Goal: Participate in discussion: Engage in conversation with other users on a specific topic

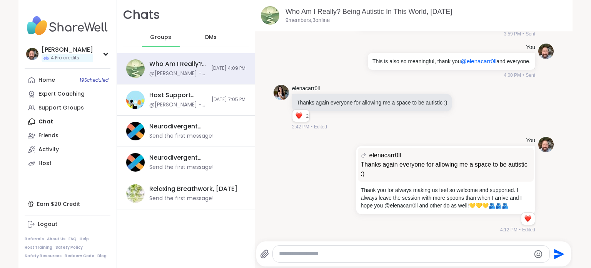
click at [49, 28] on img at bounding box center [68, 25] width 86 height 27
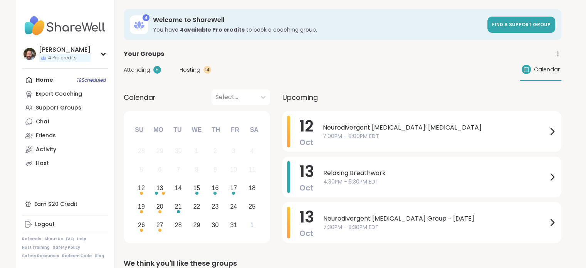
scroll to position [39, 0]
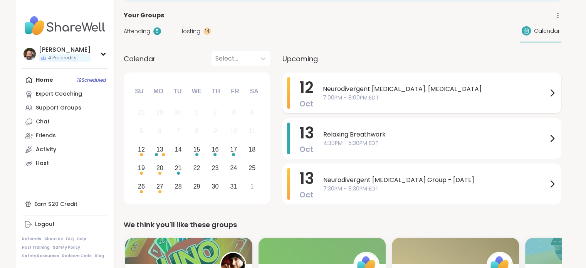
click at [365, 97] on span "7:00PM - 8:00PM EDT" at bounding box center [435, 98] width 224 height 8
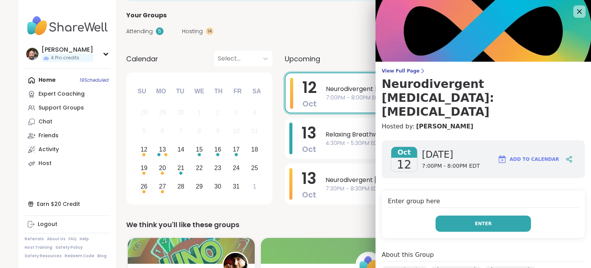
click at [448, 215] on button "Enter" at bounding box center [483, 223] width 95 height 16
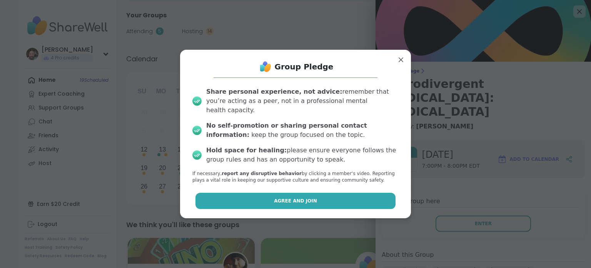
click at [259, 196] on button "Agree and Join" at bounding box center [296, 201] width 201 height 16
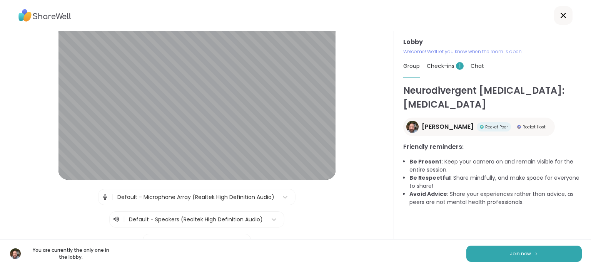
scroll to position [39, 0]
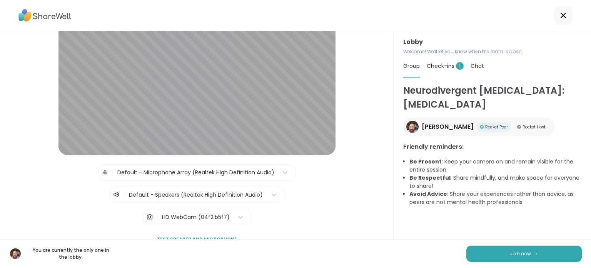
click at [217, 215] on div "HD WebCam (04f2:b5f7)" at bounding box center [196, 217] width 68 height 8
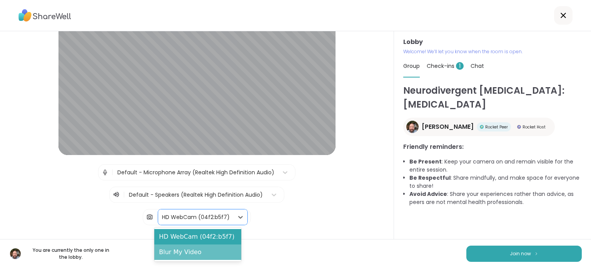
click at [203, 253] on div "Blur My Video" at bounding box center [197, 251] width 87 height 15
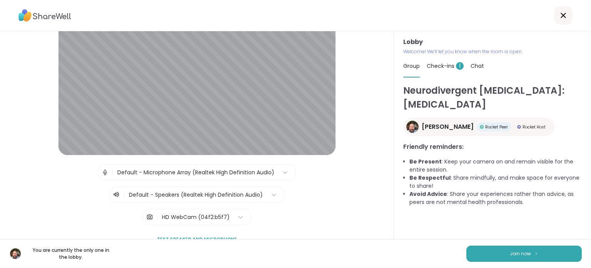
click at [200, 238] on span "Test speaker and microphone" at bounding box center [197, 239] width 80 height 7
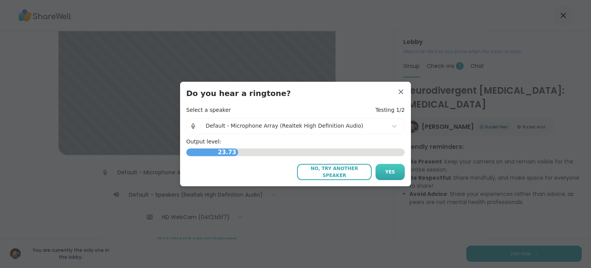
click at [379, 174] on button "Yes" at bounding box center [390, 172] width 29 height 16
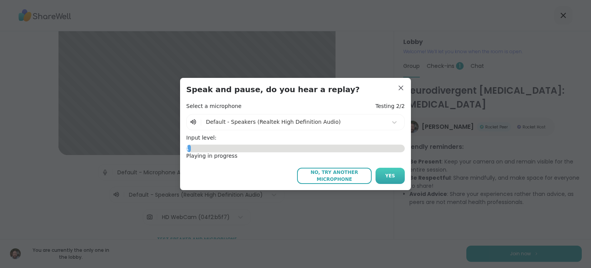
click at [392, 178] on button "Yes" at bounding box center [390, 175] width 29 height 16
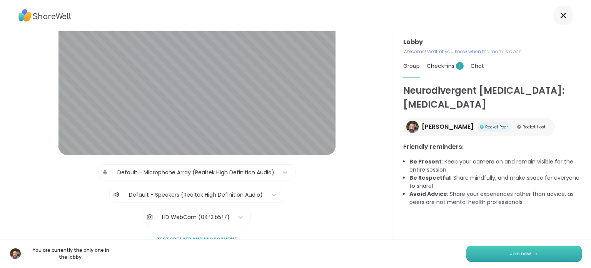
click at [533, 254] on button "Join now" at bounding box center [525, 253] width 116 height 16
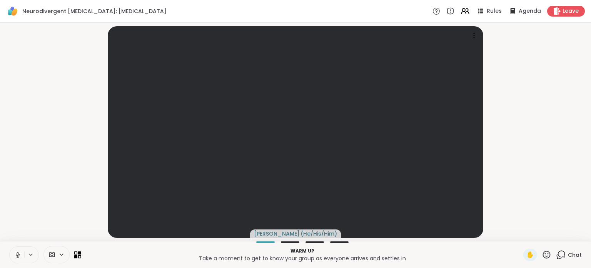
click at [556, 255] on icon at bounding box center [561, 254] width 10 height 10
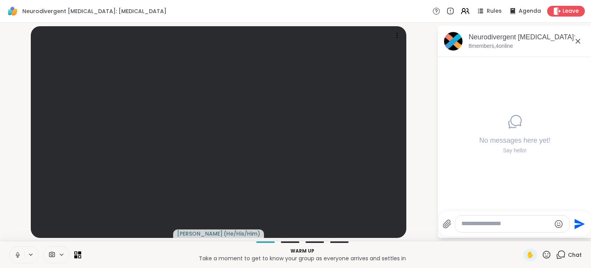
click at [491, 226] on textarea "Type your message" at bounding box center [507, 223] width 90 height 8
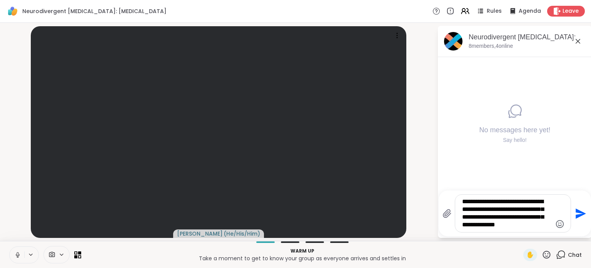
type textarea "**********"
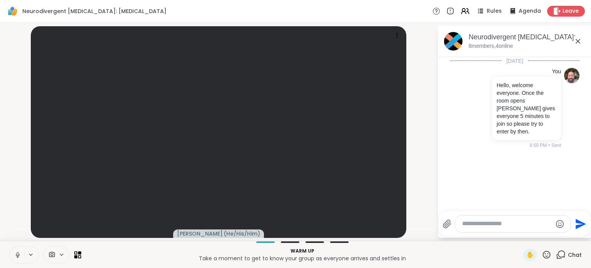
click at [474, 225] on textarea "Type your message" at bounding box center [507, 223] width 90 height 8
click at [542, 223] on textarea "**********" at bounding box center [507, 223] width 90 height 8
drag, startPoint x: 535, startPoint y: 223, endPoint x: 404, endPoint y: 238, distance: 131.8
click at [404, 238] on div "**********" at bounding box center [295, 132] width 591 height 218
paste textarea "**"
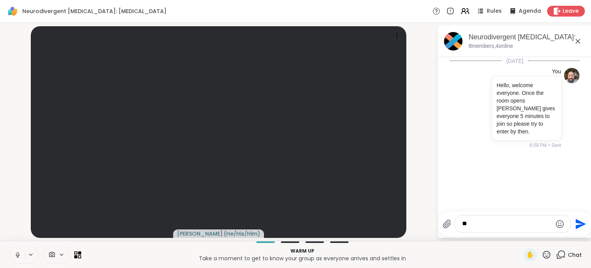
type textarea "*"
click at [519, 232] on div "**********" at bounding box center [513, 221] width 116 height 22
click at [519, 227] on textarea "**********" at bounding box center [507, 221] width 90 height 16
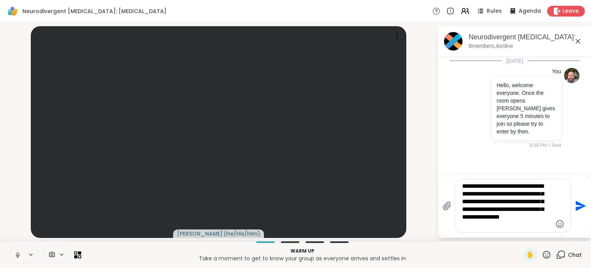
type textarea "**********"
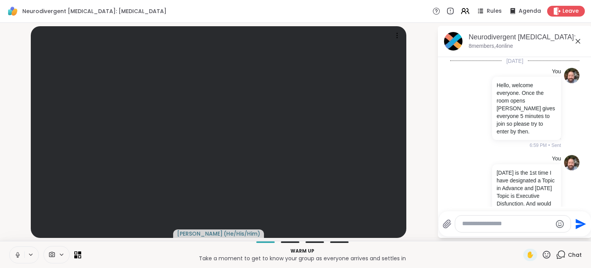
scroll to position [40, 0]
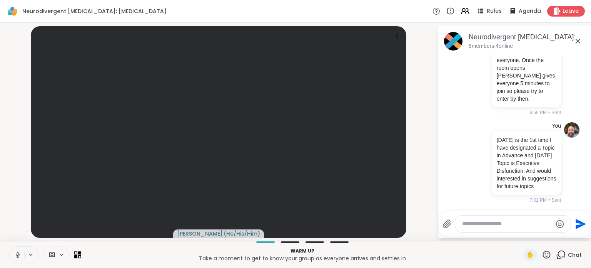
click at [579, 40] on icon at bounding box center [578, 41] width 9 height 9
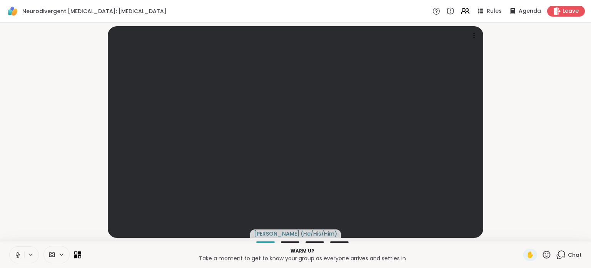
click at [460, 9] on icon at bounding box center [465, 11] width 10 height 10
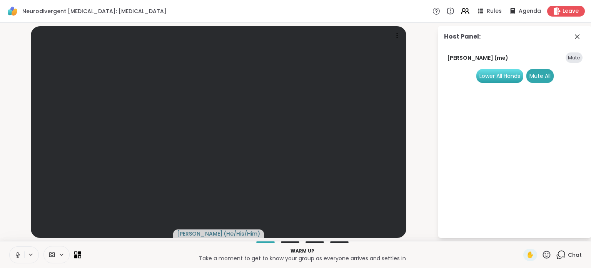
click at [508, 75] on div "Lower All Hands" at bounding box center [500, 76] width 47 height 14
click at [543, 74] on div "Mute All" at bounding box center [540, 76] width 27 height 14
click at [461, 12] on icon at bounding box center [465, 11] width 10 height 10
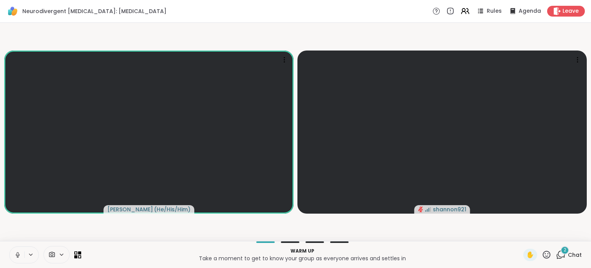
click at [556, 255] on icon at bounding box center [561, 254] width 10 height 10
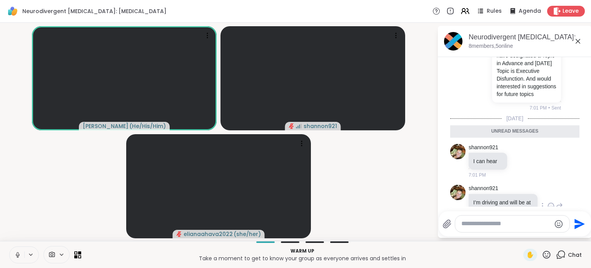
scroll to position [163, 0]
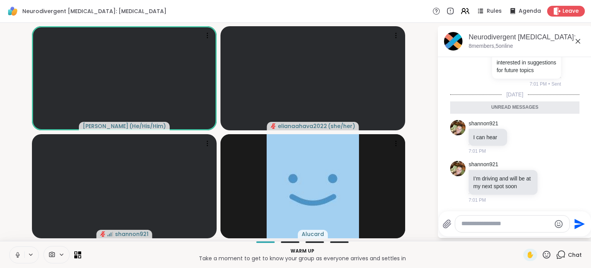
click at [483, 223] on textarea "Type your message" at bounding box center [507, 223] width 90 height 8
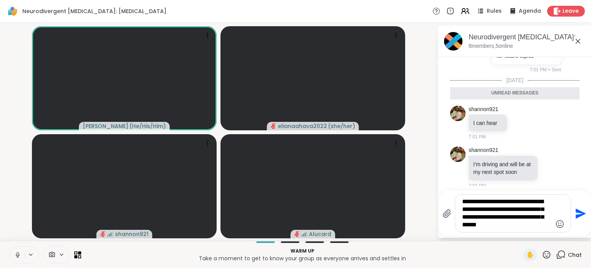
type textarea "**********"
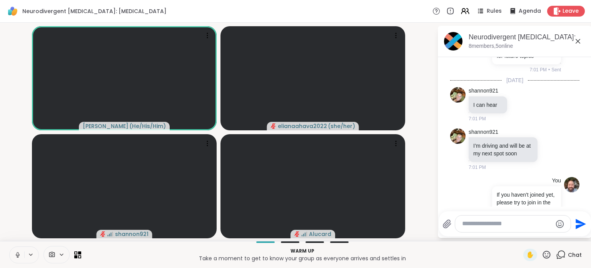
scroll to position [223, 0]
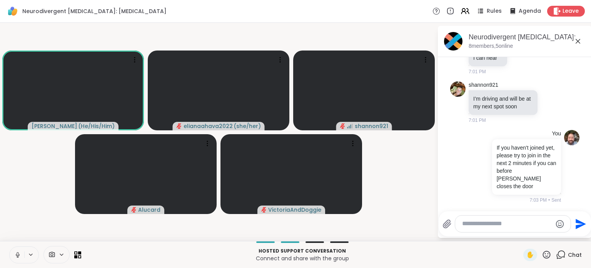
click at [485, 220] on textarea "Type your message" at bounding box center [507, 223] width 90 height 8
click at [461, 14] on icon at bounding box center [465, 11] width 10 height 10
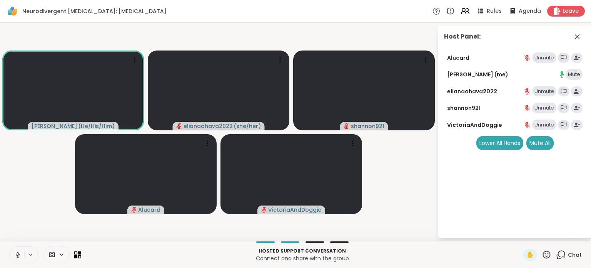
click at [462, 14] on icon at bounding box center [465, 11] width 10 height 10
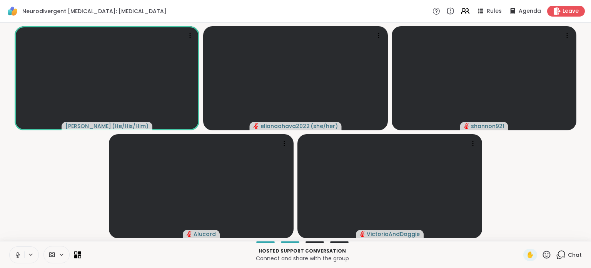
click at [464, 14] on icon at bounding box center [465, 11] width 10 height 10
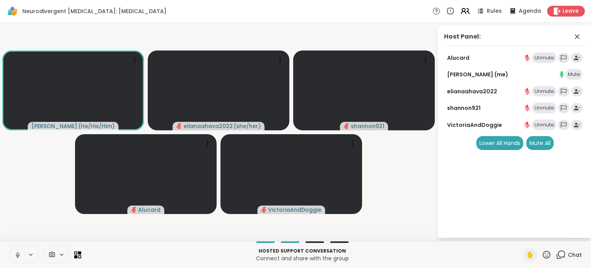
click at [464, 14] on icon at bounding box center [465, 11] width 10 height 10
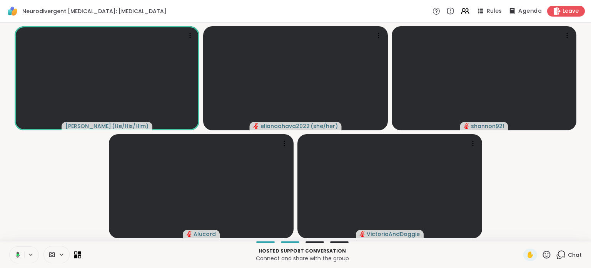
click at [514, 12] on div "Agenda" at bounding box center [524, 11] width 35 height 10
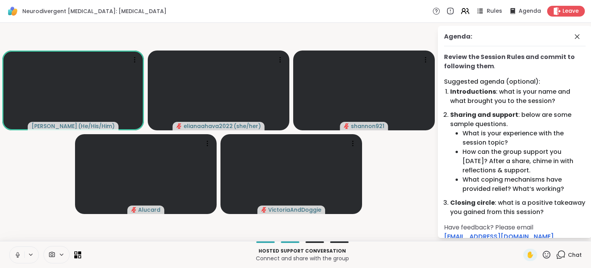
click at [487, 13] on span "Rules" at bounding box center [495, 11] width 16 height 8
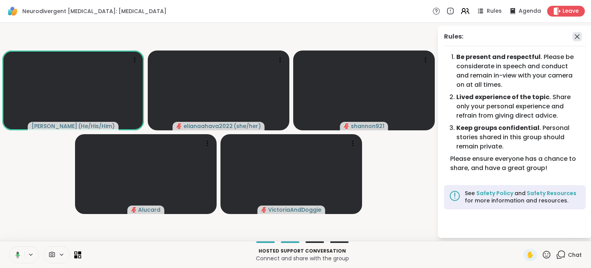
click at [578, 40] on icon at bounding box center [577, 36] width 9 height 9
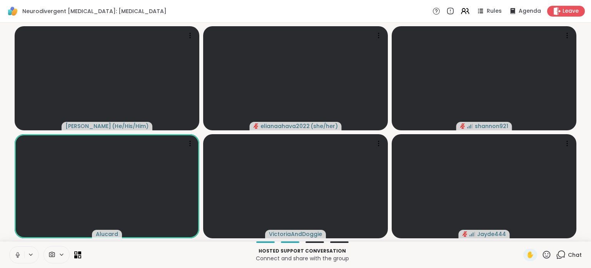
click at [557, 254] on icon at bounding box center [561, 254] width 10 height 10
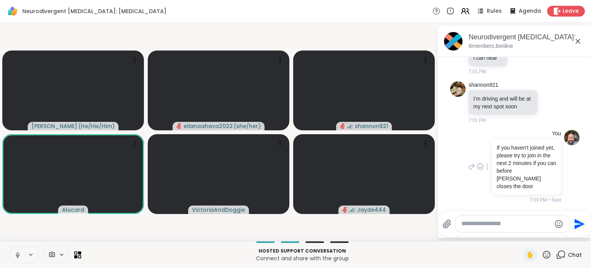
scroll to position [216, 0]
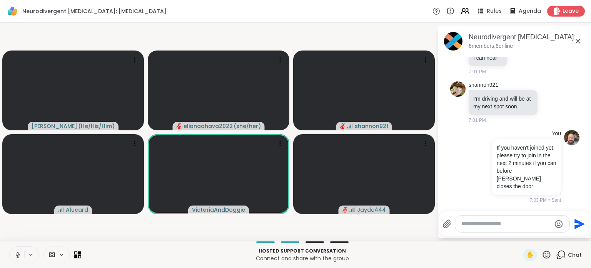
click at [445, 226] on icon at bounding box center [447, 223] width 9 height 9
click at [0, 0] on input "file" at bounding box center [0, 0] width 0 height 0
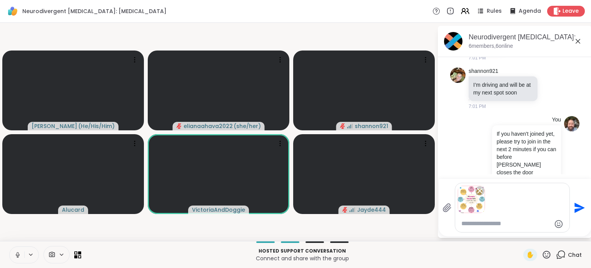
click at [580, 208] on icon "Send" at bounding box center [579, 207] width 12 height 12
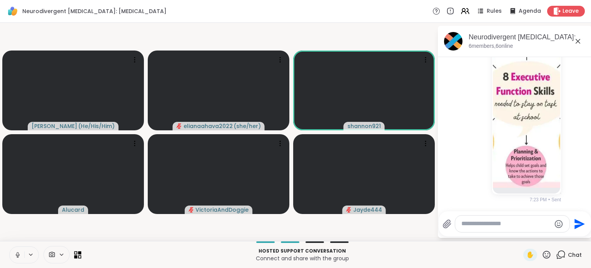
click at [80, 255] on icon at bounding box center [77, 254] width 7 height 7
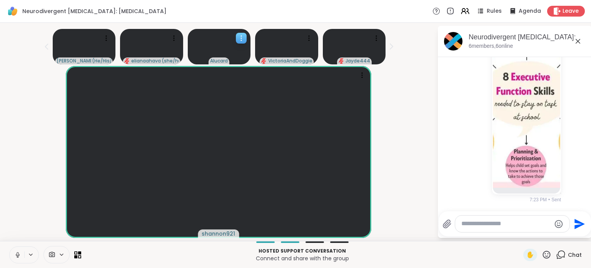
click at [239, 38] on icon at bounding box center [242, 38] width 8 height 8
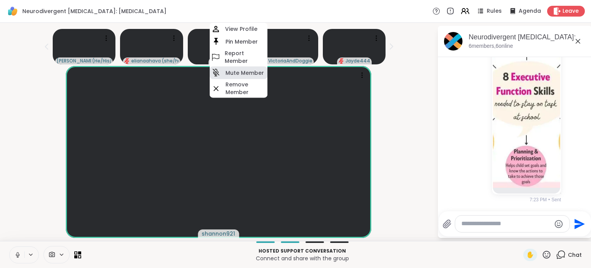
click at [248, 76] on h4 "Mute Member" at bounding box center [245, 73] width 39 height 8
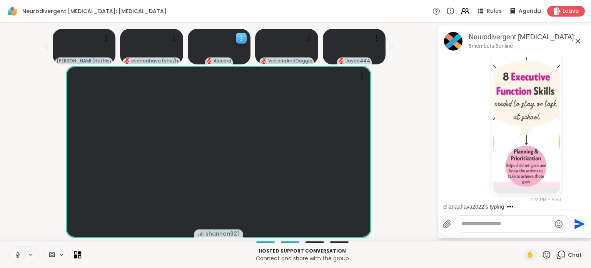
click at [76, 255] on icon at bounding box center [75, 255] width 3 height 3
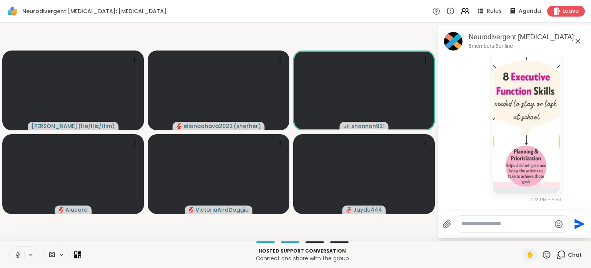
scroll to position [502, 0]
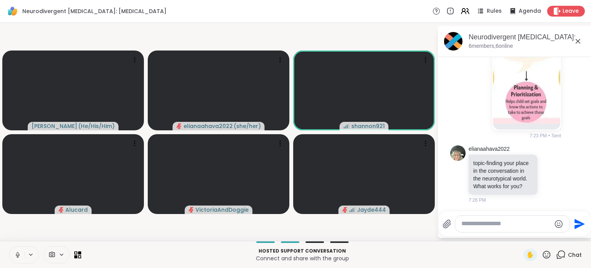
click at [580, 42] on icon at bounding box center [578, 41] width 5 height 5
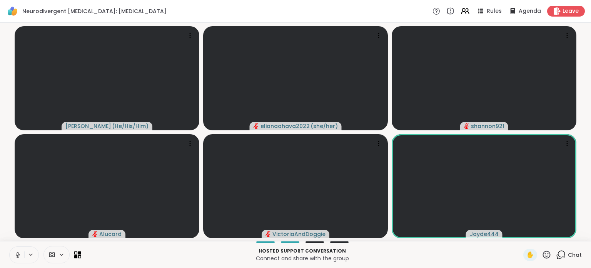
click at [82, 253] on div "Hosted support conversation Connect and share with the group ✋ Chat" at bounding box center [295, 254] width 591 height 27
click at [77, 254] on icon at bounding box center [77, 254] width 7 height 7
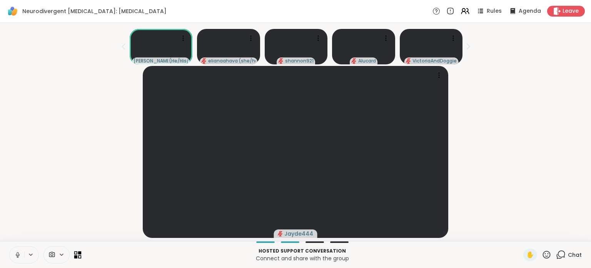
click at [75, 256] on icon at bounding box center [75, 255] width 3 height 3
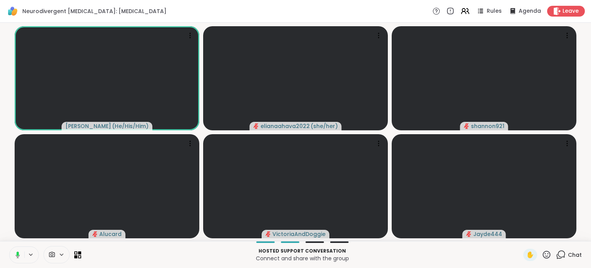
click at [542, 254] on icon at bounding box center [547, 254] width 10 height 10
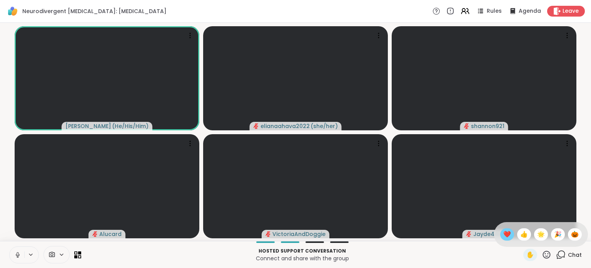
click at [504, 235] on span "❤️" at bounding box center [508, 233] width 8 height 9
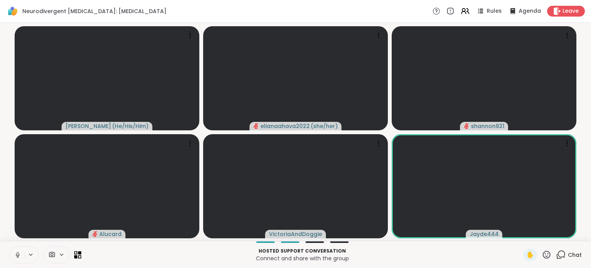
click at [77, 252] on icon at bounding box center [77, 254] width 7 height 7
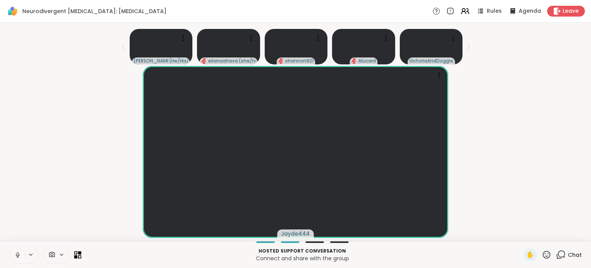
click at [77, 253] on icon at bounding box center [75, 252] width 3 height 3
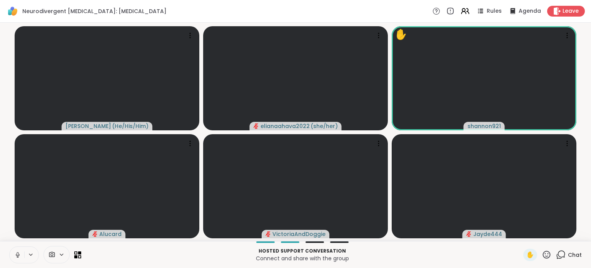
click at [542, 256] on icon at bounding box center [547, 254] width 10 height 10
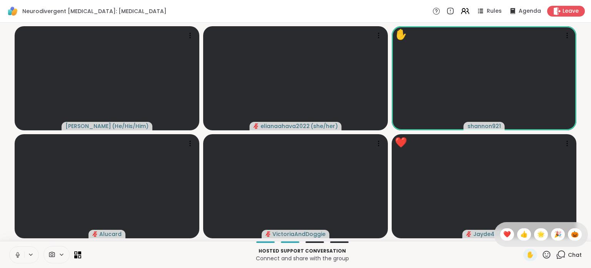
drag, startPoint x: 542, startPoint y: 256, endPoint x: 544, endPoint y: 228, distance: 29.0
click at [544, 228] on div "✋ ❤️ 👍 🌟 🎉 🎃" at bounding box center [541, 234] width 94 height 25
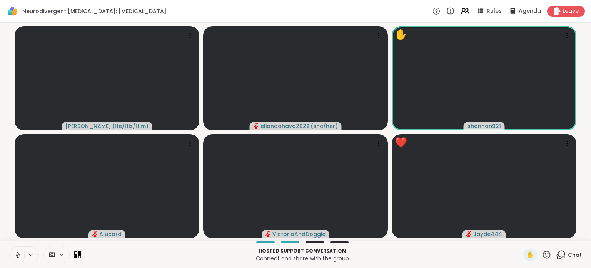
click at [542, 254] on icon at bounding box center [547, 254] width 10 height 10
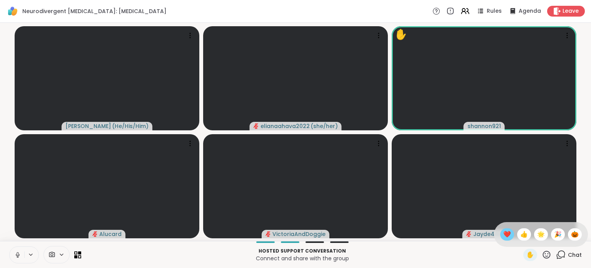
click at [504, 235] on span "❤️" at bounding box center [508, 233] width 8 height 9
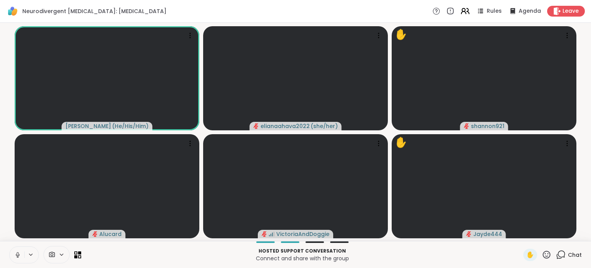
click at [462, 13] on icon at bounding box center [465, 11] width 10 height 10
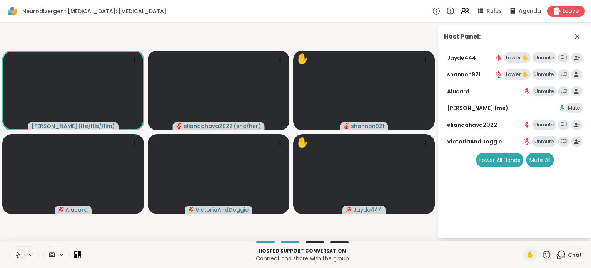
click at [461, 13] on icon at bounding box center [465, 11] width 10 height 10
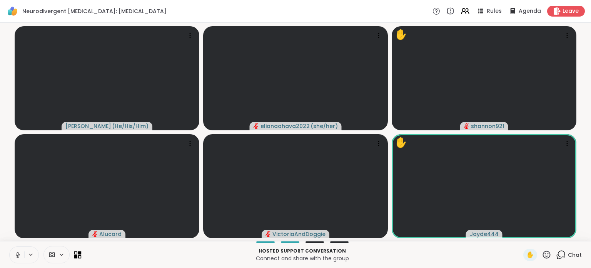
click at [77, 251] on icon at bounding box center [75, 252] width 3 height 3
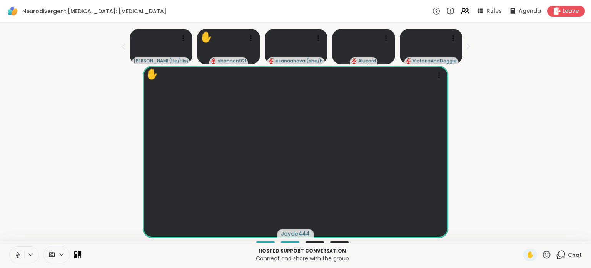
click at [72, 252] on div at bounding box center [45, 254] width 72 height 17
click at [74, 253] on icon at bounding box center [77, 254] width 7 height 7
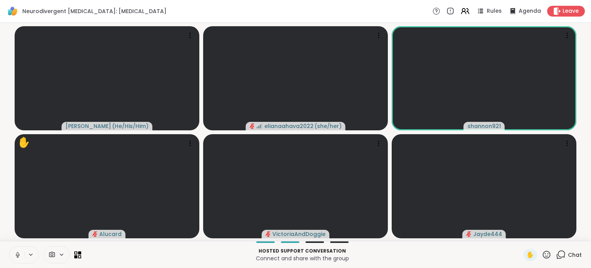
click at [556, 254] on icon at bounding box center [561, 254] width 10 height 10
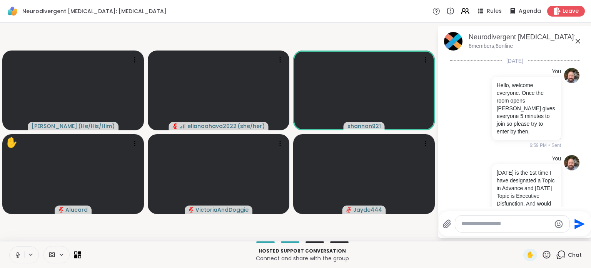
scroll to position [513, 0]
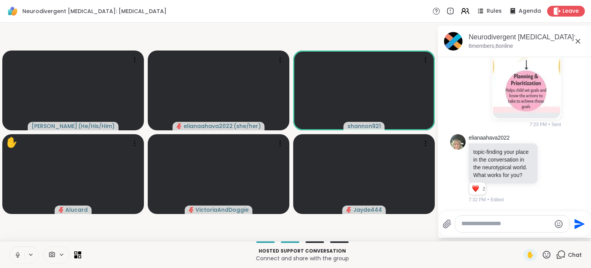
click at [487, 224] on textarea "Type your message" at bounding box center [507, 223] width 90 height 8
click at [578, 40] on icon at bounding box center [578, 41] width 9 height 9
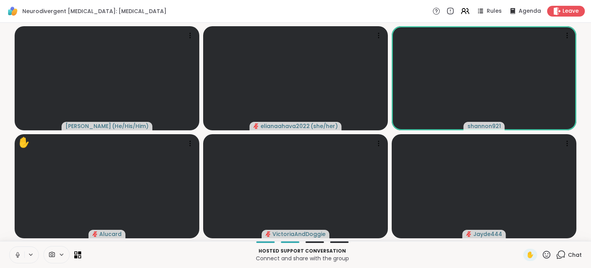
click at [556, 254] on icon at bounding box center [561, 254] width 10 height 10
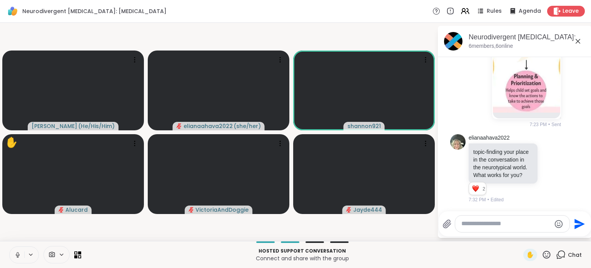
click at [479, 226] on textarea "Type your message" at bounding box center [507, 223] width 90 height 8
paste textarea "**********"
type textarea "**********"
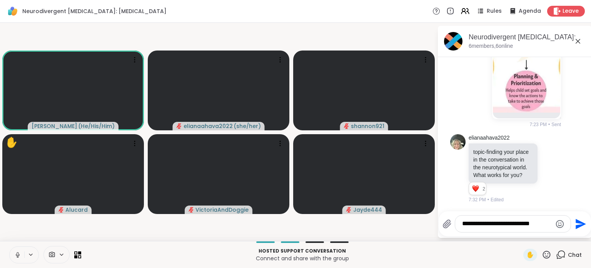
click at [581, 224] on icon "Send" at bounding box center [581, 223] width 10 height 10
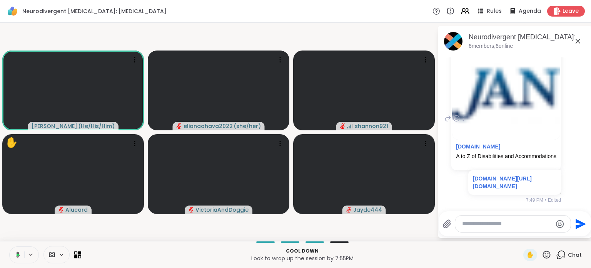
scroll to position [681, 0]
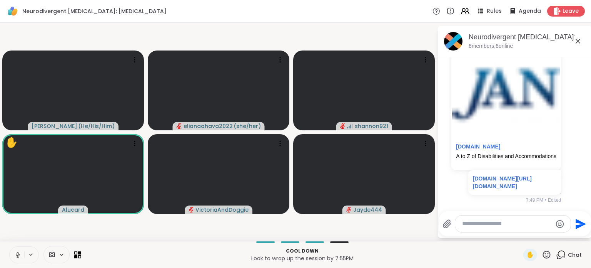
click at [544, 257] on icon at bounding box center [547, 254] width 8 height 8
click at [504, 238] on span "❤️" at bounding box center [508, 233] width 8 height 9
click at [577, 40] on icon at bounding box center [578, 41] width 9 height 9
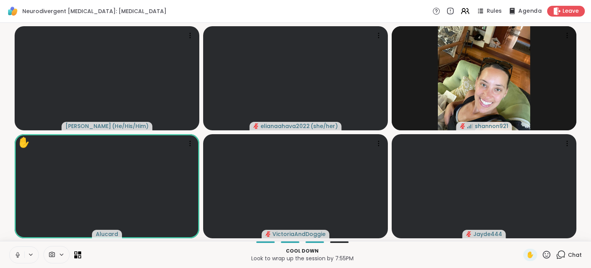
click at [522, 9] on span "Agenda" at bounding box center [530, 11] width 23 height 8
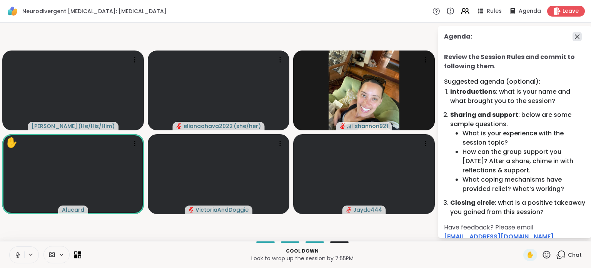
click at [574, 35] on icon at bounding box center [577, 36] width 9 height 9
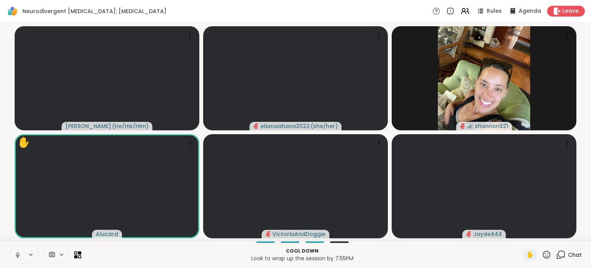
click at [542, 255] on icon at bounding box center [547, 254] width 10 height 10
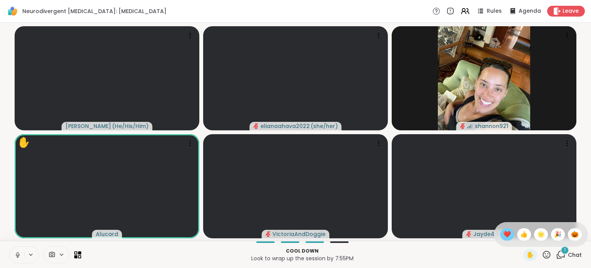
click at [504, 236] on span "❤️" at bounding box center [508, 233] width 8 height 9
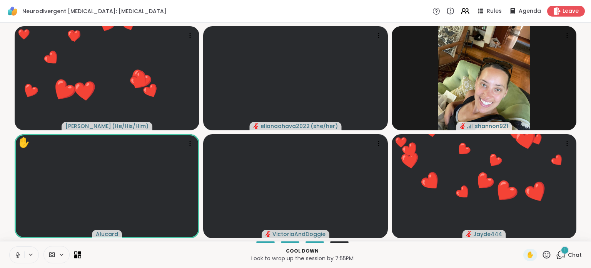
click at [558, 252] on icon at bounding box center [561, 253] width 7 height 7
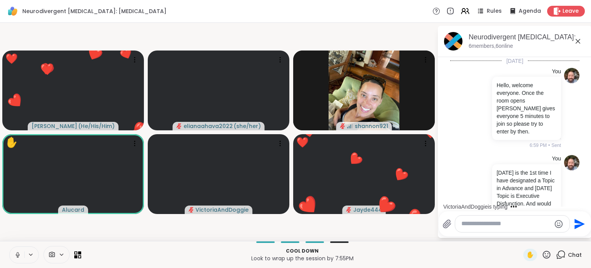
scroll to position [748, 0]
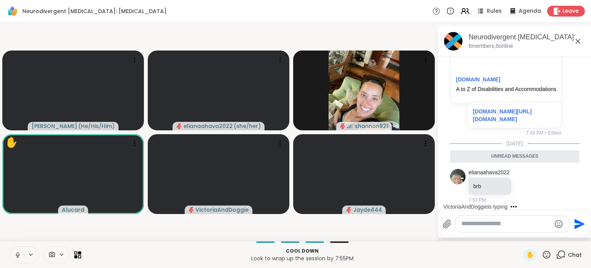
click at [504, 224] on textarea "Type your message" at bounding box center [507, 223] width 90 height 8
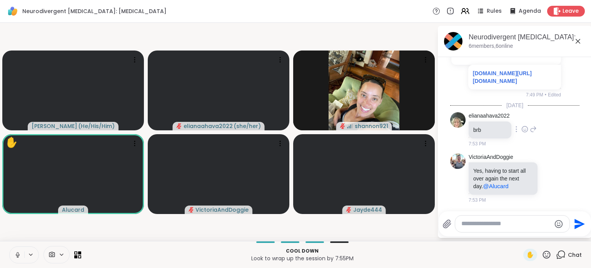
click at [523, 132] on icon at bounding box center [525, 129] width 6 height 6
click at [509, 120] on div "Select Reaction: Thumbs up" at bounding box center [508, 116] width 7 height 7
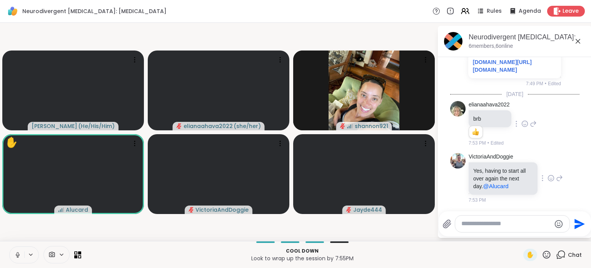
scroll to position [808, 0]
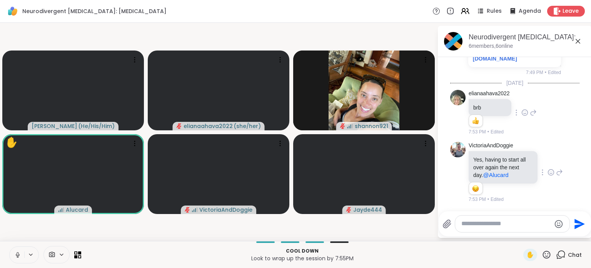
click at [548, 175] on icon at bounding box center [551, 172] width 7 height 8
click at [548, 161] on div "Select Reaction: Heart" at bounding box center [551, 159] width 7 height 7
click at [480, 224] on textarea "Type your message" at bounding box center [507, 223] width 90 height 8
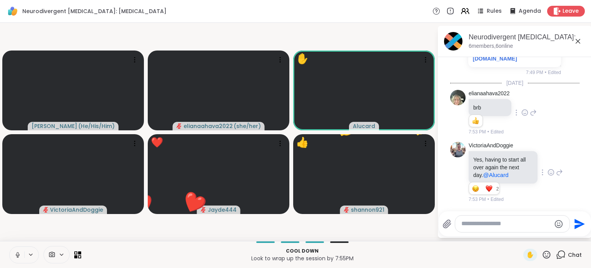
click at [542, 256] on icon at bounding box center [547, 254] width 10 height 10
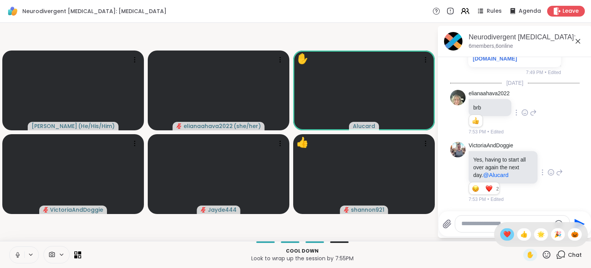
click at [504, 233] on span "❤️" at bounding box center [508, 233] width 8 height 9
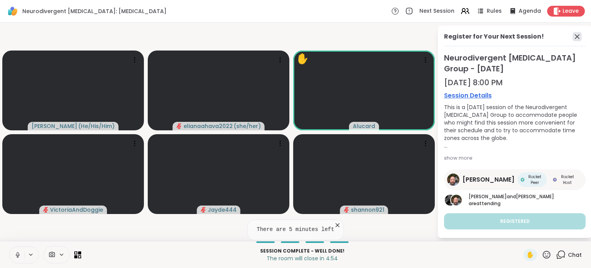
click at [575, 39] on icon at bounding box center [577, 36] width 9 height 9
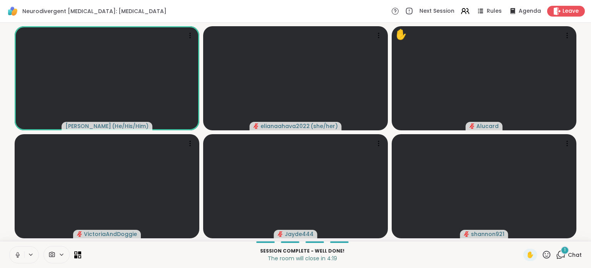
click at [556, 253] on icon at bounding box center [561, 254] width 10 height 10
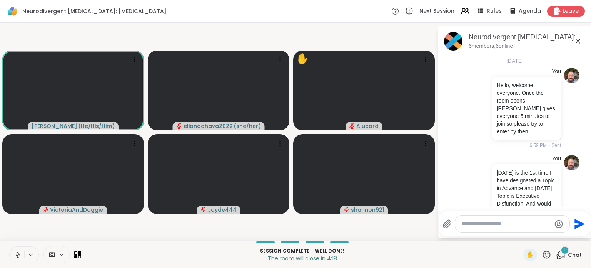
scroll to position [882, 0]
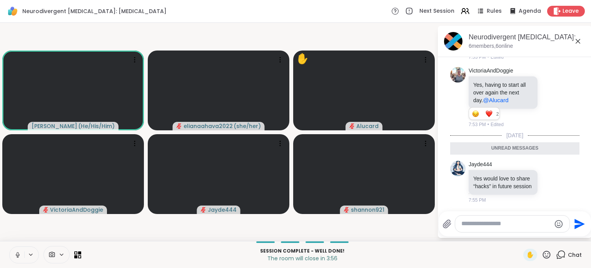
click at [578, 42] on icon at bounding box center [578, 41] width 9 height 9
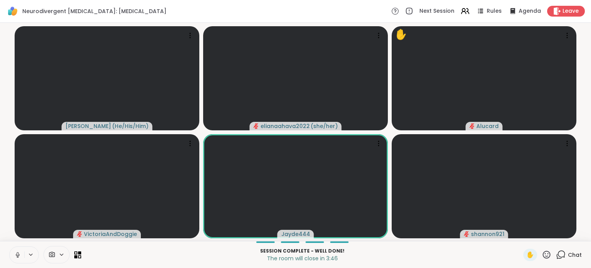
click at [556, 255] on icon at bounding box center [561, 254] width 10 height 10
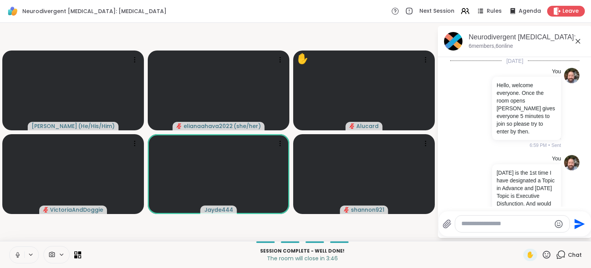
scroll to position [857, 0]
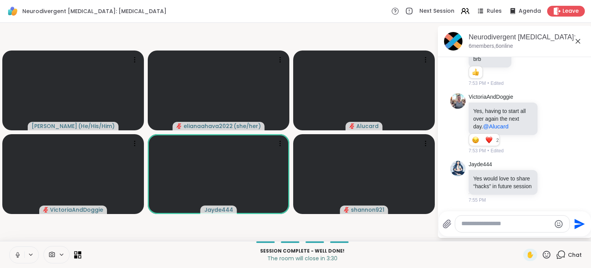
click at [77, 253] on icon at bounding box center [77, 254] width 7 height 7
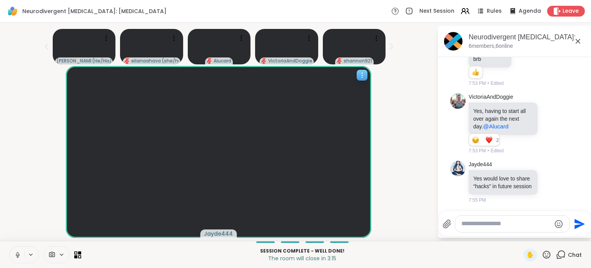
scroll to position [867, 0]
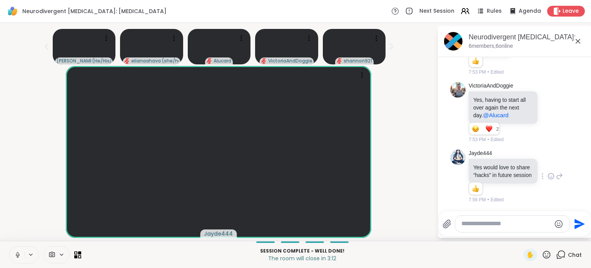
click at [549, 173] on icon at bounding box center [552, 176] width 6 height 6
click at [531, 160] on div "Select Reaction: Thumbs up" at bounding box center [534, 163] width 7 height 7
click at [543, 256] on icon at bounding box center [547, 254] width 8 height 8
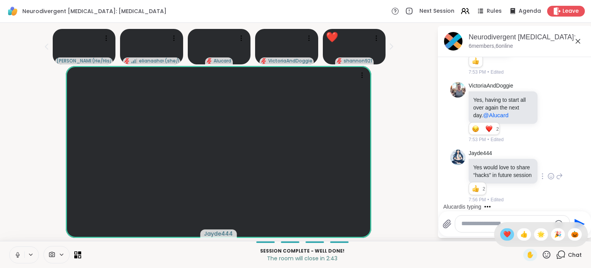
click at [504, 236] on span "❤️" at bounding box center [508, 233] width 8 height 9
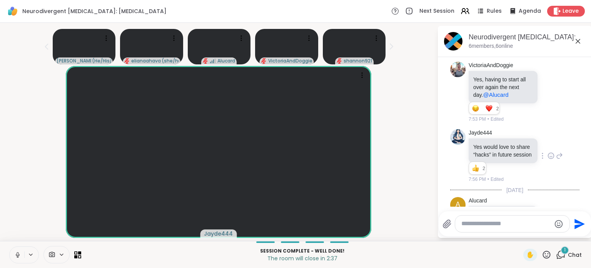
scroll to position [947, 0]
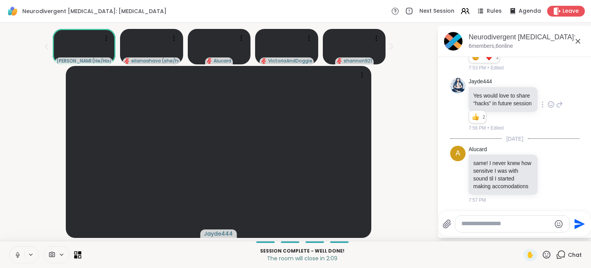
click at [77, 255] on icon at bounding box center [77, 254] width 7 height 7
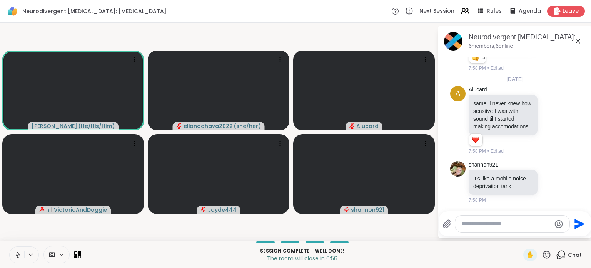
scroll to position [1100, 0]
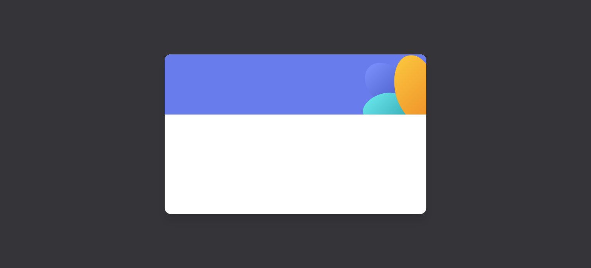
click at [255, 72] on div at bounding box center [296, 84] width 262 height 60
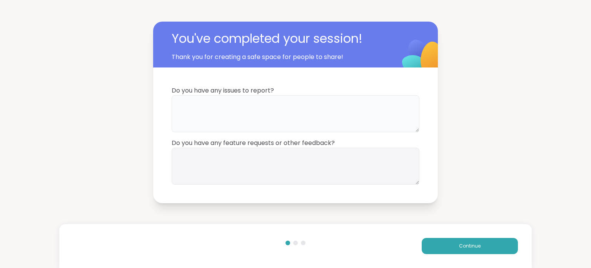
click at [237, 104] on textarea at bounding box center [296, 113] width 248 height 37
type textarea "**********"
click at [203, 167] on textarea at bounding box center [296, 165] width 248 height 37
type textarea "*"
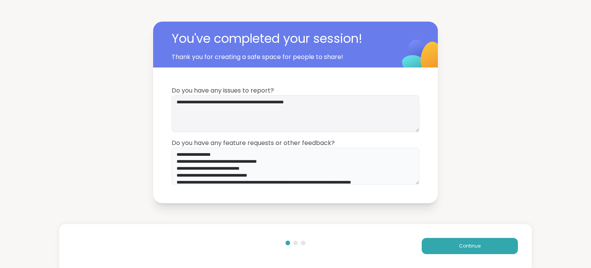
drag, startPoint x: 363, startPoint y: 179, endPoint x: 44, endPoint y: 124, distance: 324.3
click at [44, 124] on div "**********" at bounding box center [295, 112] width 591 height 224
type textarea "**********"
click at [449, 243] on button "Continue" at bounding box center [470, 246] width 96 height 16
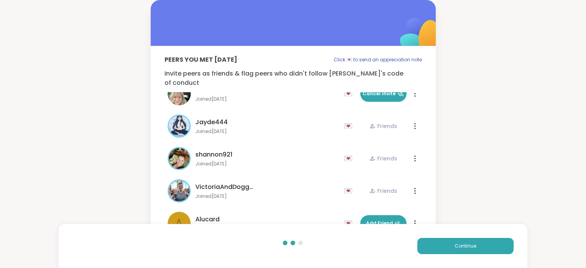
scroll to position [23, 0]
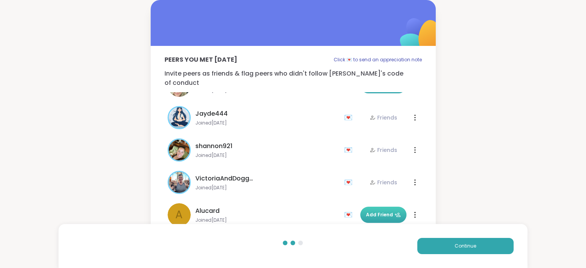
click at [383, 211] on span "Add Friend" at bounding box center [383, 214] width 35 height 7
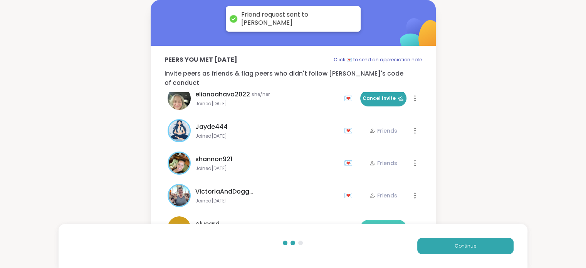
scroll to position [0, 0]
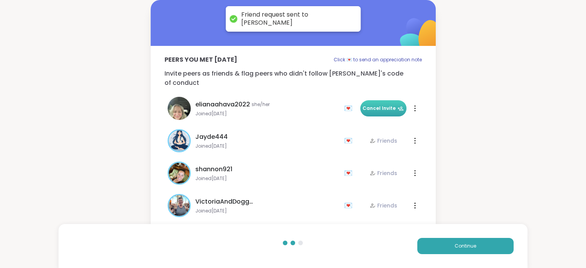
drag, startPoint x: 366, startPoint y: 99, endPoint x: 368, endPoint y: 104, distance: 5.4
click at [367, 102] on button "Cancel Invite" at bounding box center [383, 108] width 46 height 16
click at [378, 105] on span "Add Friend" at bounding box center [383, 108] width 35 height 7
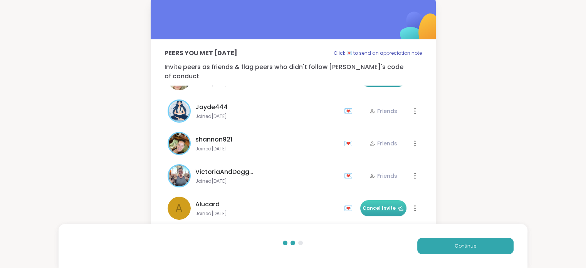
scroll to position [12, 0]
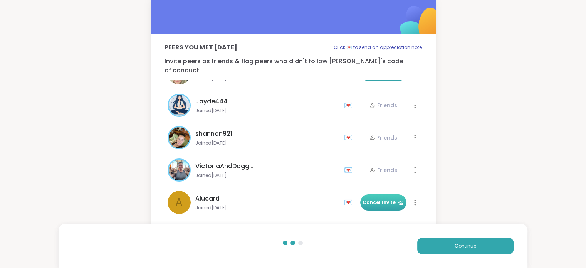
click at [344, 196] on div "💌" at bounding box center [350, 202] width 12 height 12
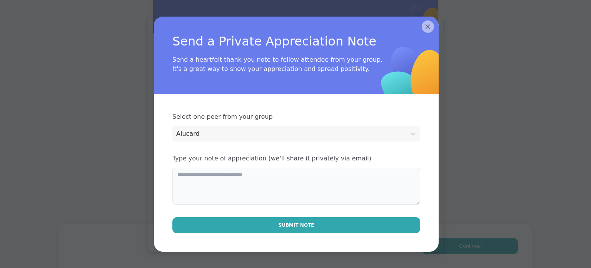
click at [221, 192] on textarea at bounding box center [296, 185] width 248 height 37
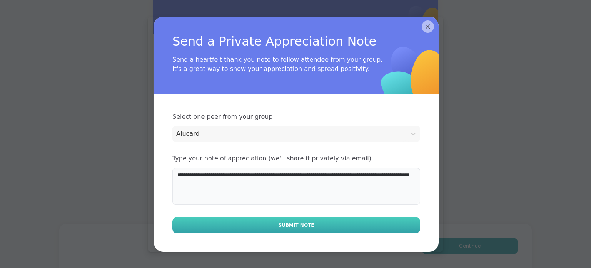
type textarea "**********"
click at [283, 226] on span "Submit Note" at bounding box center [297, 224] width 36 height 7
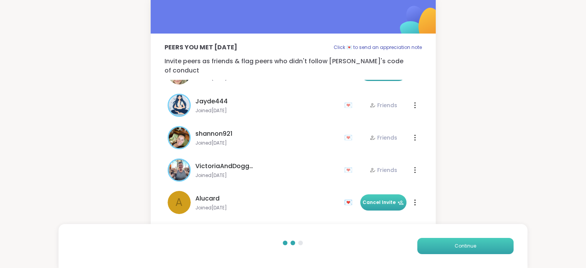
click at [445, 243] on button "Continue" at bounding box center [465, 246] width 96 height 16
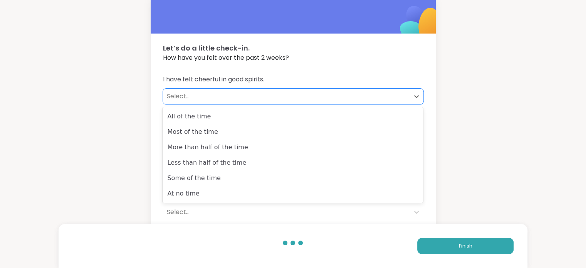
click at [196, 94] on div "Select..." at bounding box center [286, 96] width 239 height 9
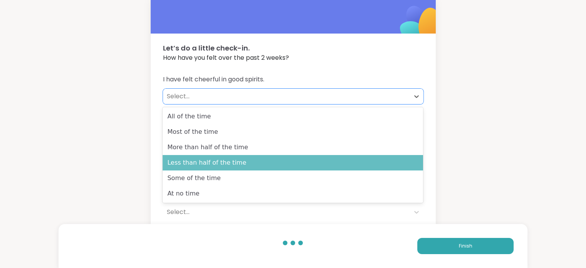
click at [186, 159] on div "Less than half of the time" at bounding box center [292, 162] width 260 height 15
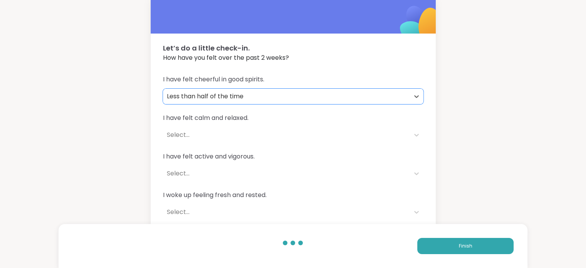
click at [187, 135] on div "Select..." at bounding box center [286, 134] width 239 height 9
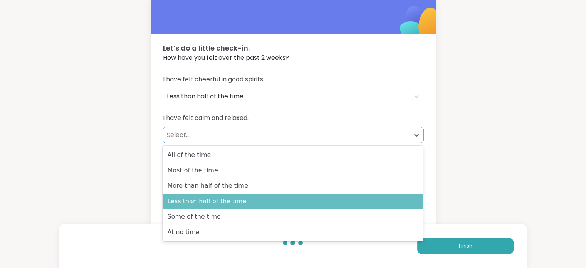
click at [196, 194] on div "Less than half of the time" at bounding box center [292, 200] width 260 height 15
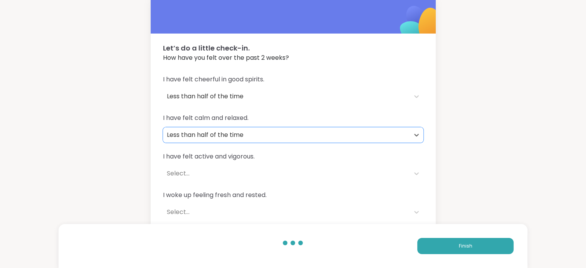
click at [200, 169] on div "Select..." at bounding box center [286, 173] width 239 height 9
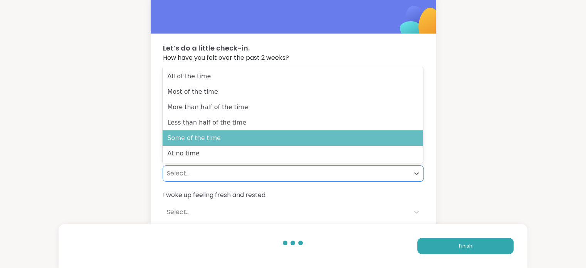
click at [199, 131] on div "Some of the time" at bounding box center [292, 137] width 260 height 15
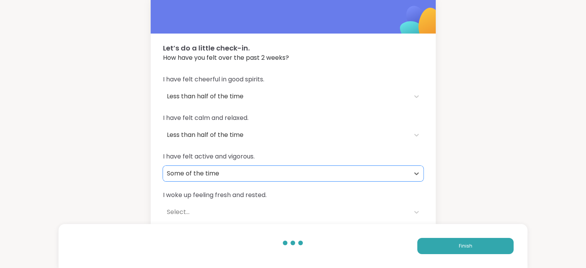
click at [198, 211] on div "Select..." at bounding box center [286, 211] width 239 height 9
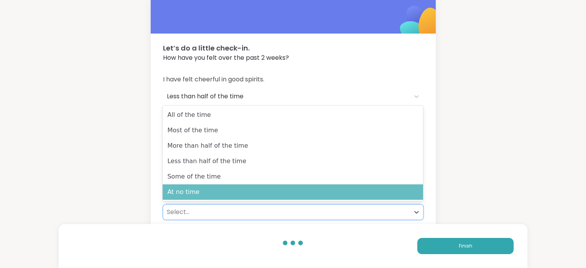
click at [192, 199] on div "At no time" at bounding box center [292, 191] width 260 height 15
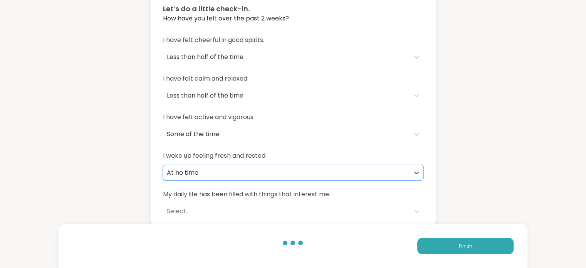
scroll to position [55, 0]
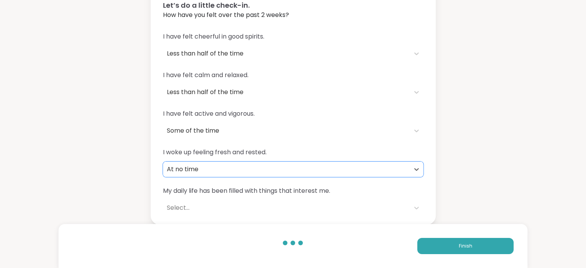
click at [217, 206] on div "Select..." at bounding box center [286, 207] width 239 height 9
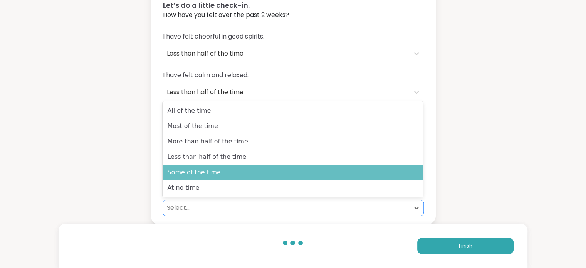
click at [196, 176] on div "Some of the time" at bounding box center [292, 171] width 260 height 15
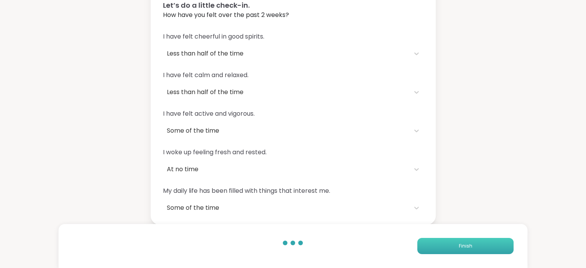
click at [454, 246] on button "Finish" at bounding box center [465, 246] width 96 height 16
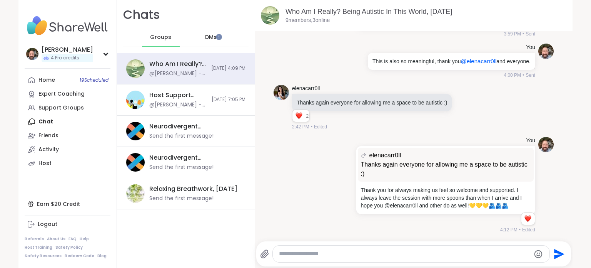
click at [52, 123] on div "Home 19 Scheduled Expert Coaching Support Groups Chat Friends Activity Host" at bounding box center [68, 121] width 86 height 97
click at [48, 23] on img at bounding box center [68, 25] width 86 height 27
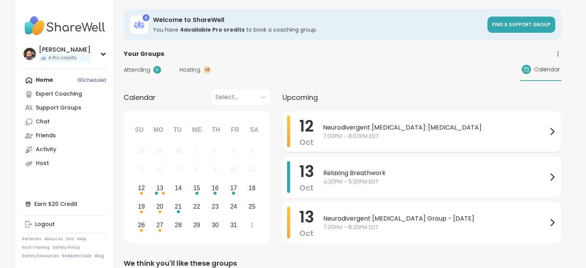
click at [350, 139] on span "7:00PM - 8:00PM EDT" at bounding box center [435, 136] width 224 height 8
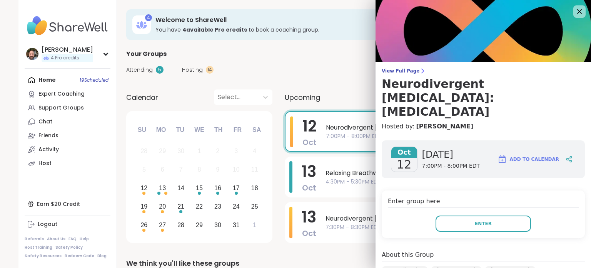
drag, startPoint x: 395, startPoint y: 71, endPoint x: 244, endPoint y: 34, distance: 154.6
click at [395, 71] on span "View Full Page" at bounding box center [483, 71] width 203 height 6
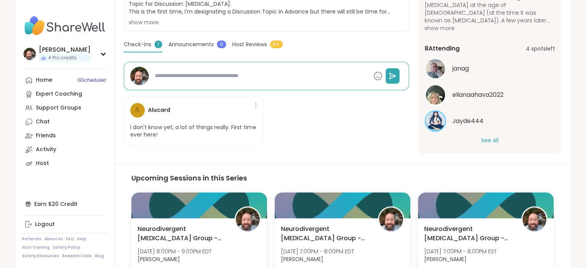
scroll to position [231, 0]
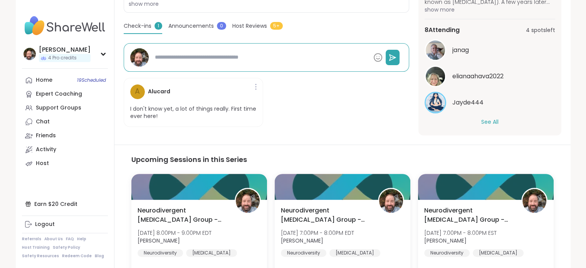
click at [487, 118] on button "See All" at bounding box center [489, 122] width 17 height 8
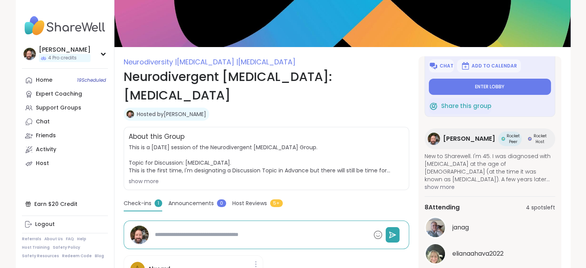
scroll to position [0, 0]
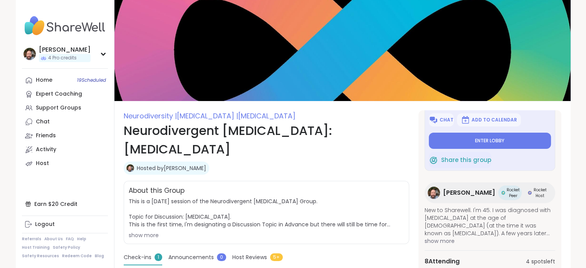
click at [153, 233] on div "show more" at bounding box center [266, 235] width 275 height 8
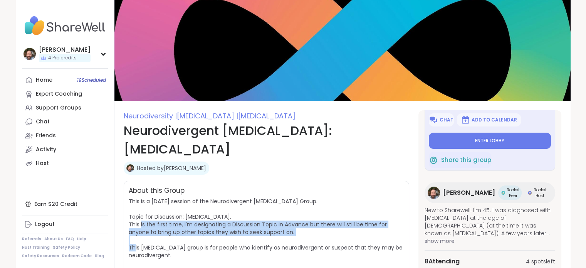
drag, startPoint x: 129, startPoint y: 223, endPoint x: 294, endPoint y: 234, distance: 165.1
click at [294, 234] on span "This is a Sunday session of the Neurodivergent Peer Support Group. Topic for Di…" at bounding box center [266, 256] width 275 height 119
copy span "This is the first time, I'm designating a Discussion Topic in Advance but there…"
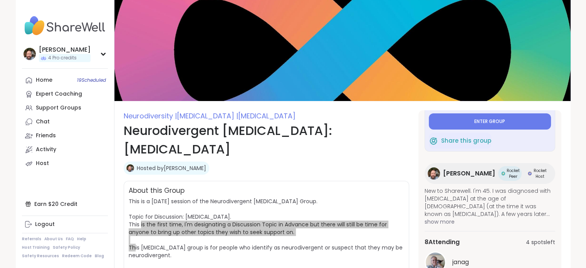
scroll to position [40, 0]
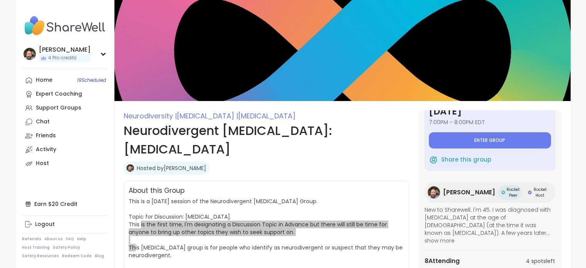
type textarea "*"
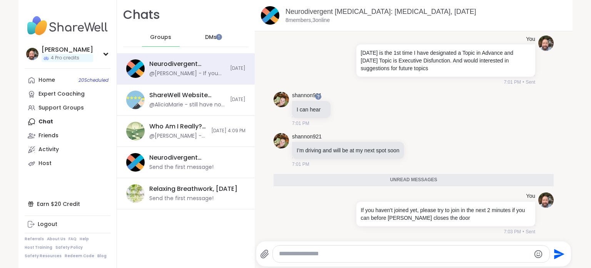
click at [214, 38] on div "DMs" at bounding box center [212, 37] width 38 height 18
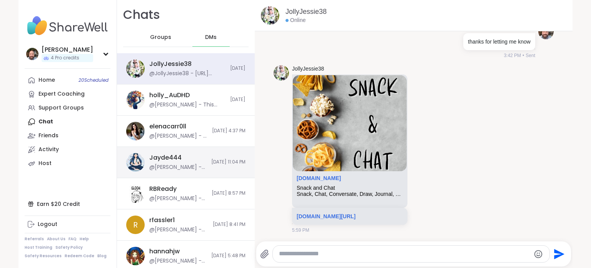
click at [173, 169] on div "@Brian_L - Hope your time out of town goes well! Please take care!" at bounding box center [177, 167] width 57 height 8
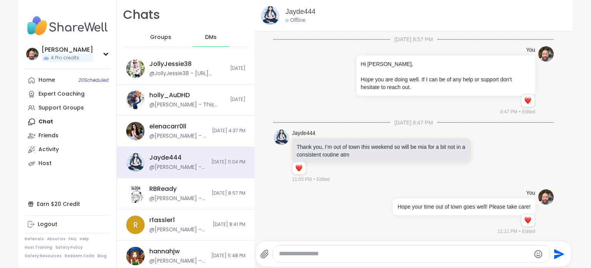
click at [315, 255] on textarea "Type your message" at bounding box center [404, 253] width 251 height 8
type textarea "**********"
click at [555, 254] on icon "Send" at bounding box center [560, 253] width 10 height 10
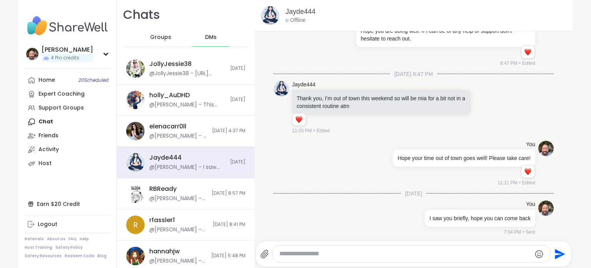
click at [260, 252] on icon at bounding box center [264, 253] width 9 height 9
click at [0, 0] on input "file" at bounding box center [0, 0] width 0 height 0
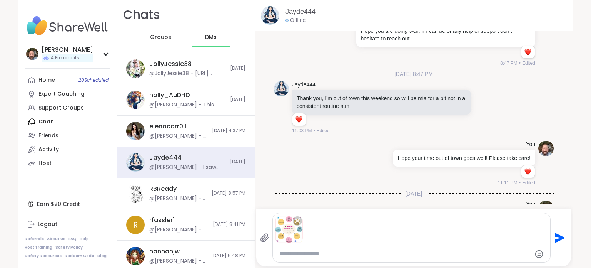
drag, startPoint x: 561, startPoint y: 235, endPoint x: 557, endPoint y: 238, distance: 4.1
click at [558, 237] on icon "Send" at bounding box center [559, 237] width 12 height 12
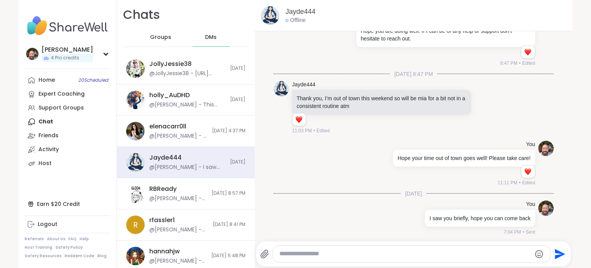
scroll to position [760, 0]
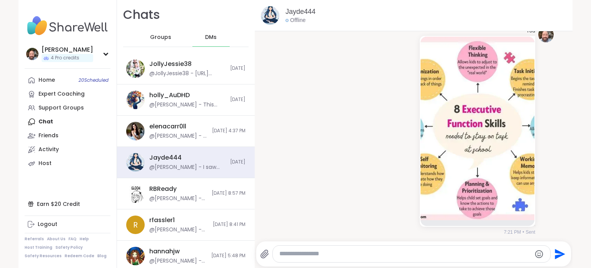
drag, startPoint x: 474, startPoint y: 114, endPoint x: 154, endPoint y: 37, distance: 328.9
click at [154, 37] on span "Groups" at bounding box center [160, 37] width 21 height 8
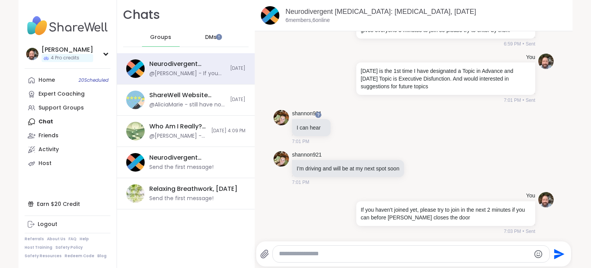
click at [300, 256] on textarea "Type your message" at bounding box center [404, 253] width 251 height 8
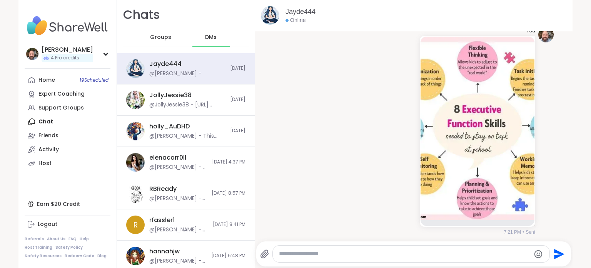
click at [150, 38] on span "Groups" at bounding box center [160, 37] width 21 height 8
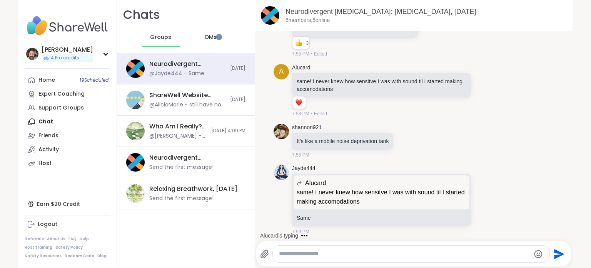
scroll to position [2, 0]
click at [311, 253] on textarea "Type your message" at bounding box center [404, 253] width 251 height 8
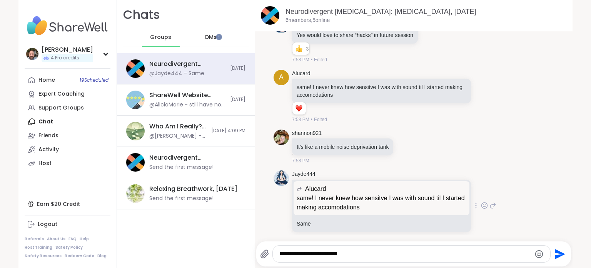
scroll to position [812, 0]
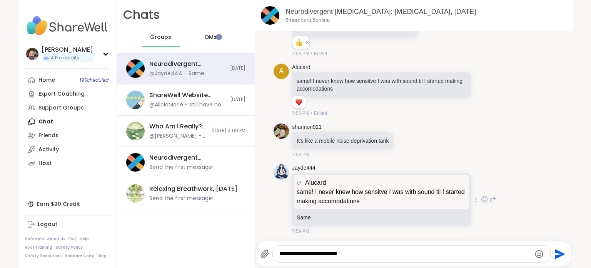
click at [481, 197] on icon at bounding box center [484, 199] width 7 height 8
click at [420, 187] on div "Select Reaction: Heart" at bounding box center [423, 186] width 7 height 7
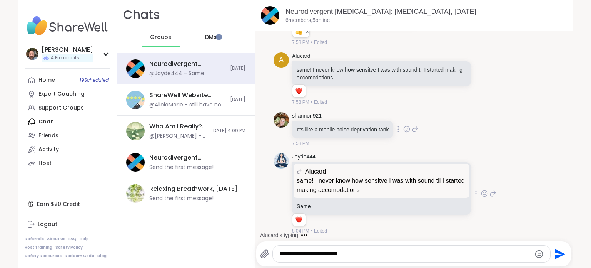
click at [406, 130] on icon at bounding box center [407, 130] width 2 height 1
click at [342, 117] on div "Select Reaction: Heart" at bounding box center [345, 116] width 7 height 7
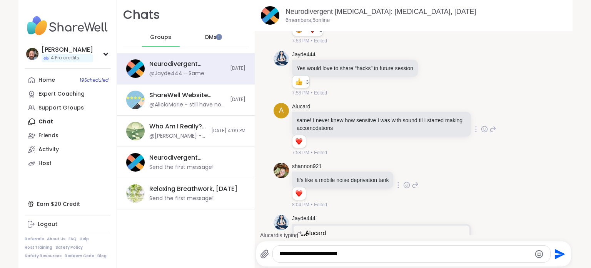
scroll to position [784, 0]
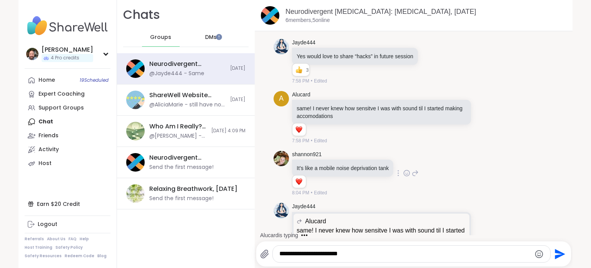
click at [415, 172] on icon at bounding box center [415, 172] width 7 height 9
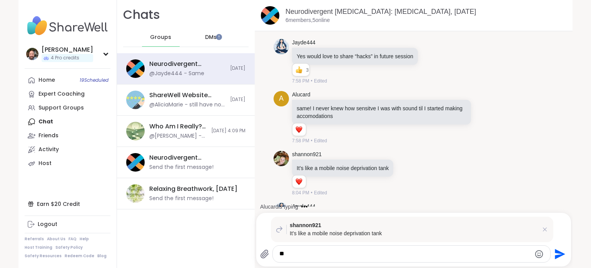
type textarea "*"
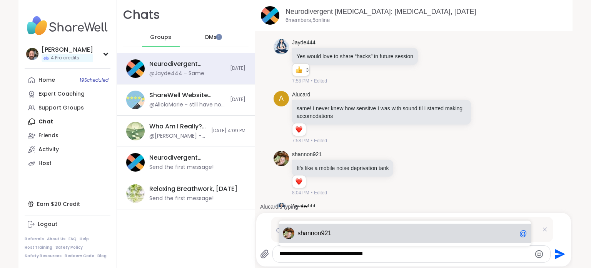
click at [346, 232] on span "sha nnon921" at bounding box center [407, 233] width 219 height 8
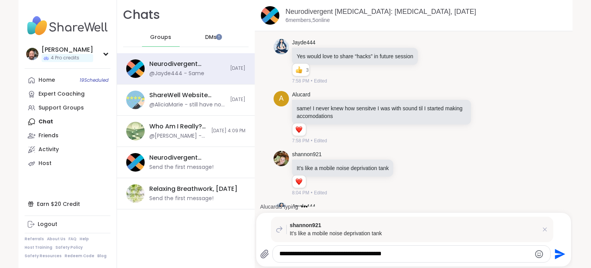
type textarea "**********"
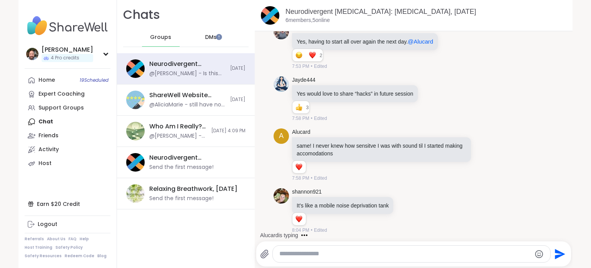
scroll to position [901, 0]
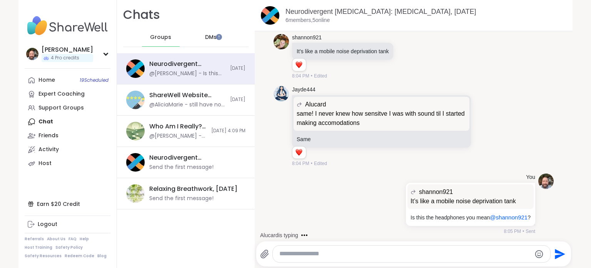
click at [285, 258] on div at bounding box center [411, 253] width 277 height 17
click at [319, 259] on div at bounding box center [411, 253] width 277 height 17
click at [309, 246] on div at bounding box center [411, 253] width 277 height 17
click at [305, 258] on div at bounding box center [411, 253] width 277 height 17
click at [302, 255] on textarea "Type your message" at bounding box center [405, 253] width 251 height 8
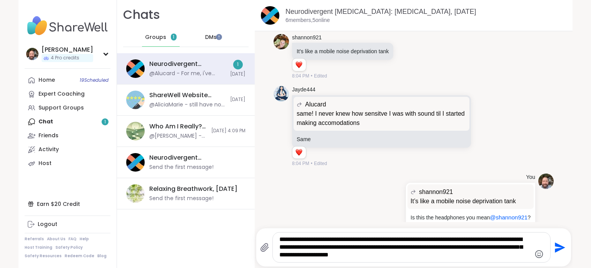
scroll to position [970, 0]
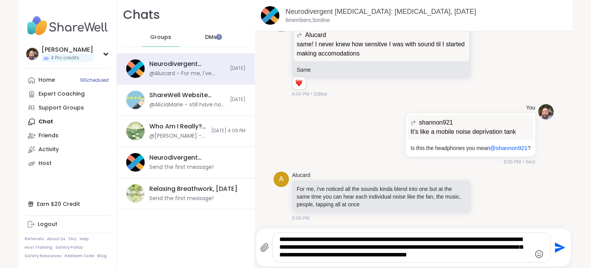
type textarea "**********"
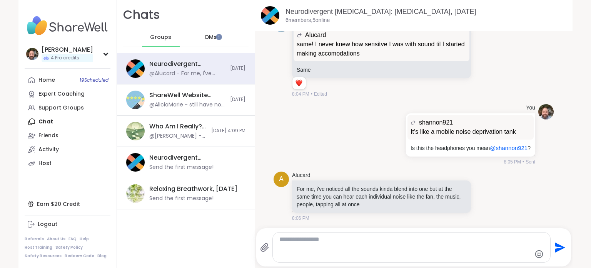
scroll to position [1029, 0]
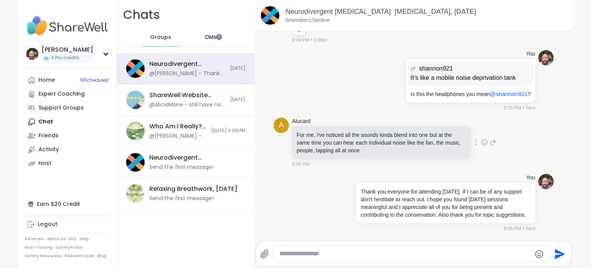
click at [481, 138] on icon at bounding box center [484, 142] width 7 height 8
click at [420, 126] on div "Select Reaction: Heart" at bounding box center [423, 129] width 7 height 7
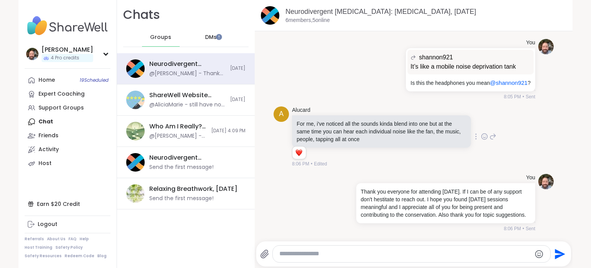
scroll to position [1040, 0]
click at [206, 32] on div "DMs" at bounding box center [212, 37] width 38 height 18
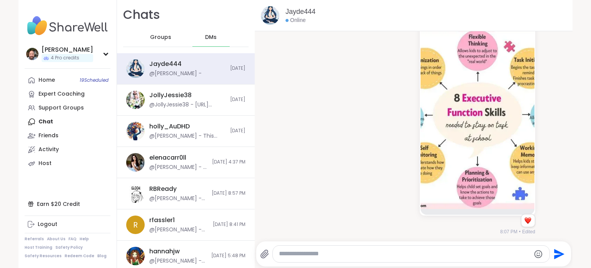
drag, startPoint x: 320, startPoint y: 252, endPoint x: 317, endPoint y: 256, distance: 4.7
click at [317, 255] on textarea "Type your message" at bounding box center [404, 253] width 251 height 8
type textarea "**********"
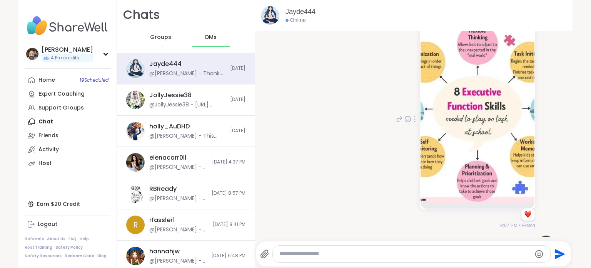
scroll to position [812, 0]
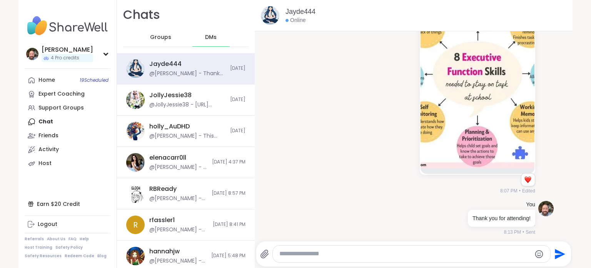
click at [132, 37] on div "Groups DMs" at bounding box center [186, 37] width 126 height 19
click at [144, 40] on div "Groups" at bounding box center [161, 37] width 38 height 18
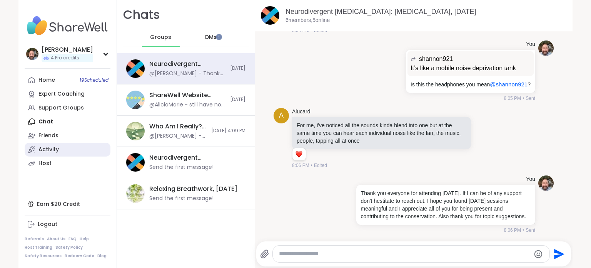
click at [47, 148] on div "Activity" at bounding box center [49, 150] width 20 height 8
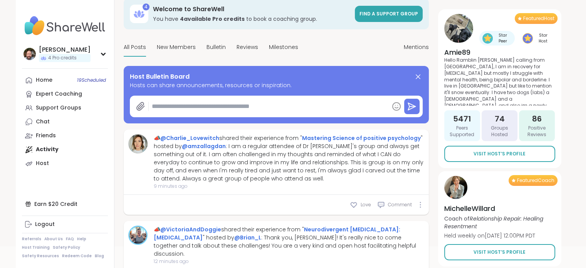
scroll to position [77, 0]
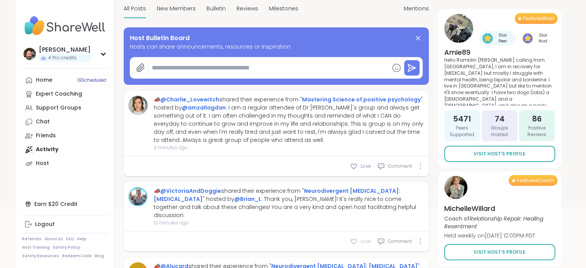
click at [361, 238] on span "Love" at bounding box center [365, 241] width 10 height 7
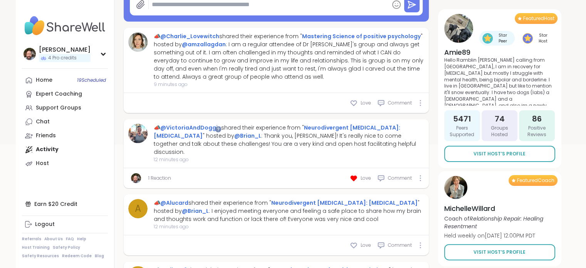
scroll to position [154, 0]
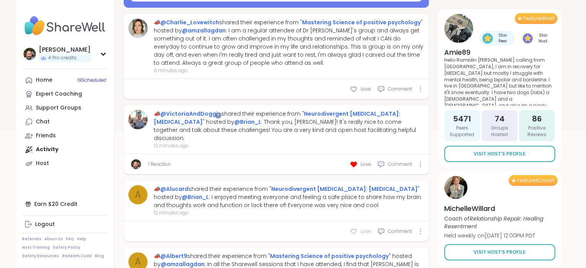
click at [358, 227] on div "Love" at bounding box center [360, 231] width 21 height 8
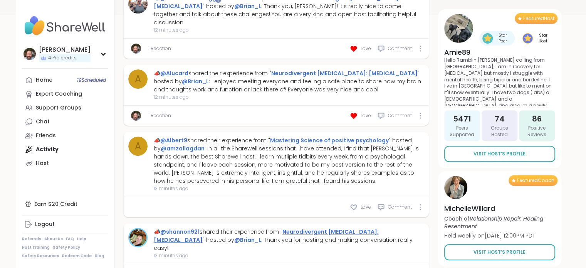
scroll to position [308, 0]
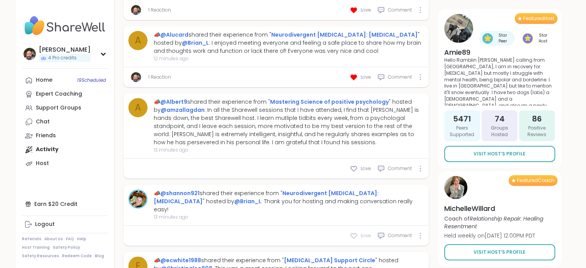
click at [355, 231] on icon at bounding box center [354, 235] width 8 height 8
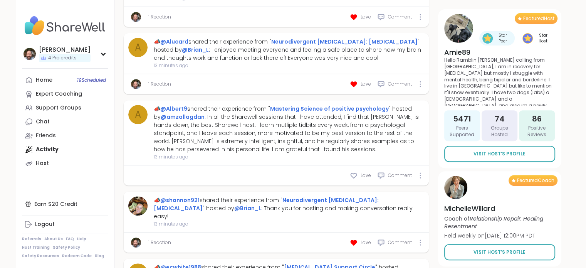
type textarea "*"
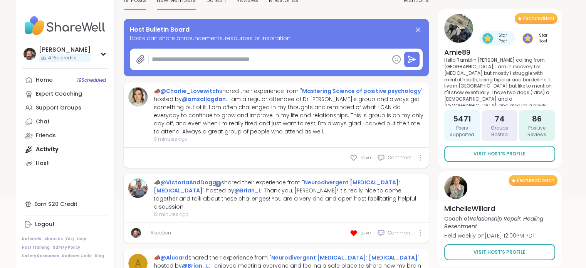
scroll to position [0, 0]
